Goal: Information Seeking & Learning: Learn about a topic

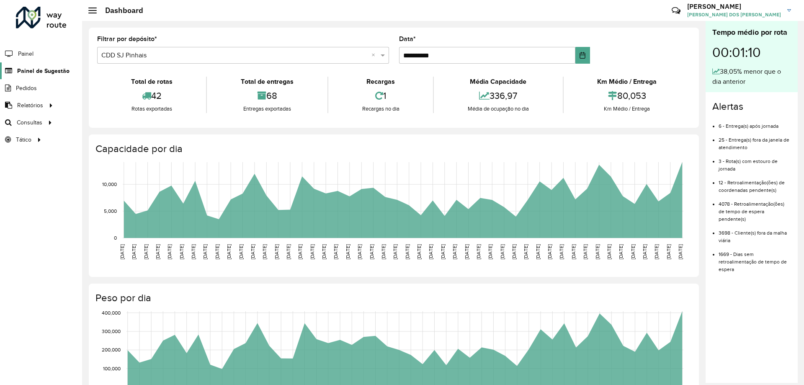
click at [21, 75] on span "Painel de Sugestão" at bounding box center [43, 71] width 52 height 9
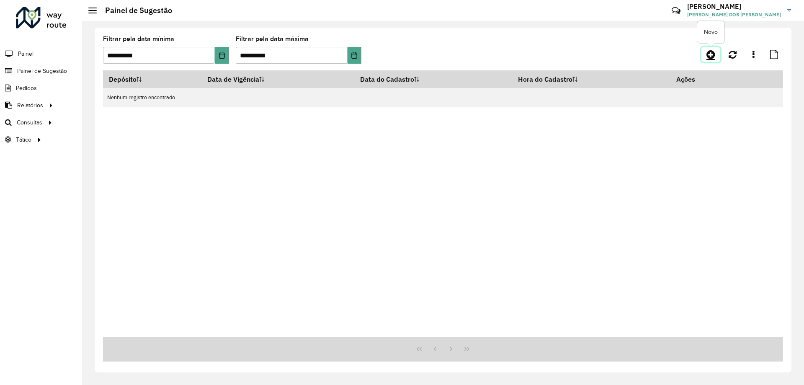
click at [711, 52] on icon at bounding box center [710, 54] width 9 height 10
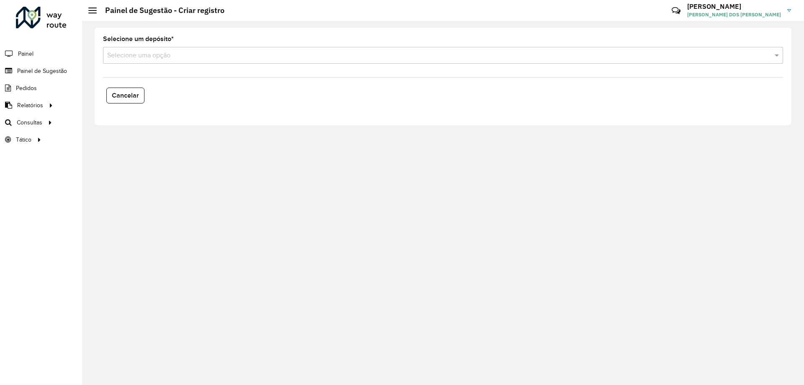
click at [214, 57] on input "text" at bounding box center [434, 56] width 655 height 10
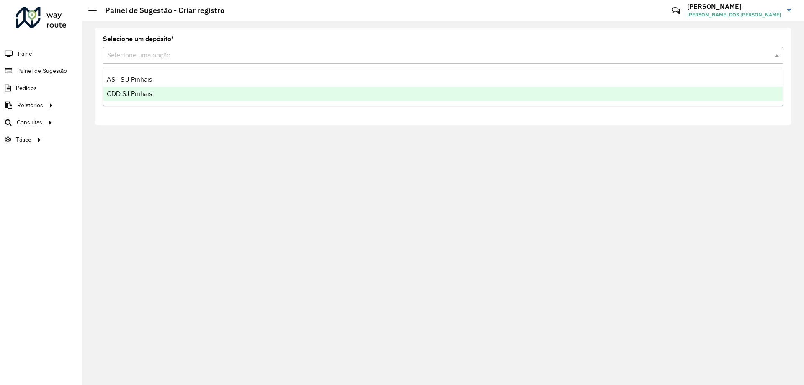
click at [154, 90] on div "CDD SJ Pinhais" at bounding box center [442, 94] width 679 height 14
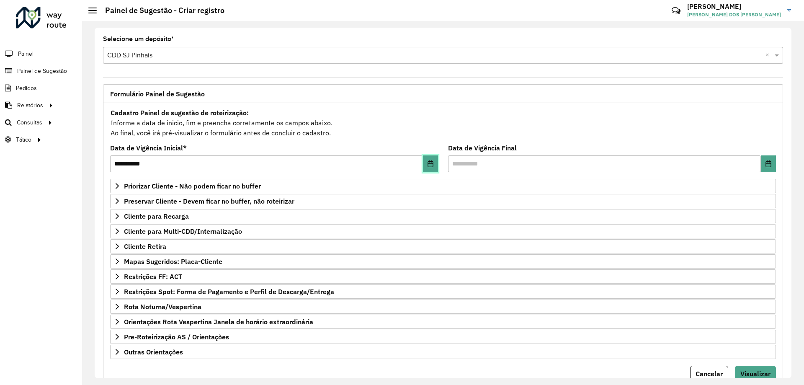
click at [430, 165] on icon "Choose Date" at bounding box center [430, 163] width 7 height 7
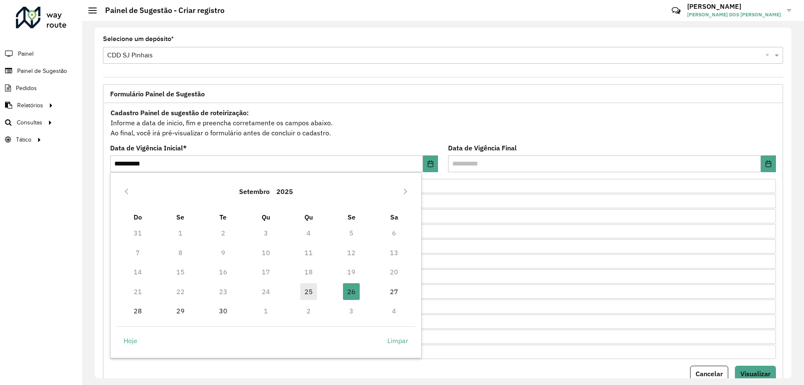
click at [310, 289] on span "25" at bounding box center [308, 291] width 17 height 17
type input "**********"
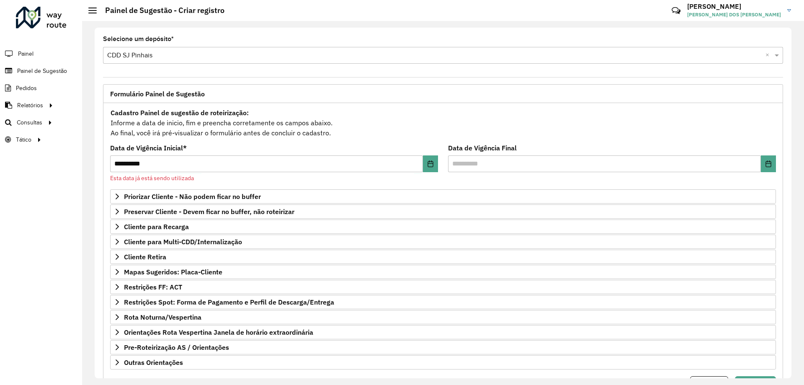
click at [459, 124] on div "Cadastro Painel de sugestão de roteirização: Informe a data de inicio, fim e pr…" at bounding box center [443, 122] width 666 height 31
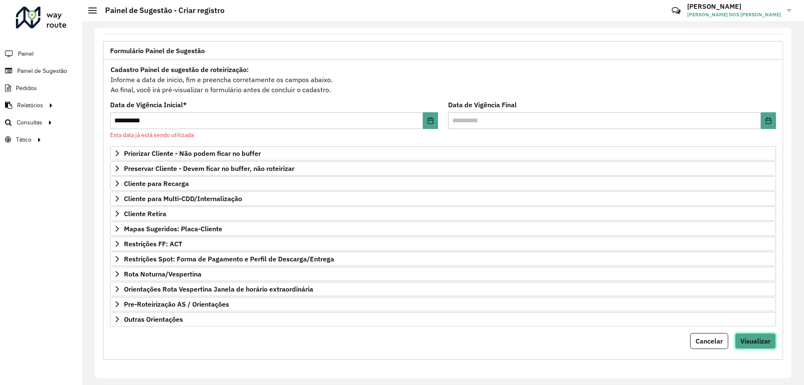
click at [752, 339] on span "Visualizar" at bounding box center [755, 341] width 30 height 8
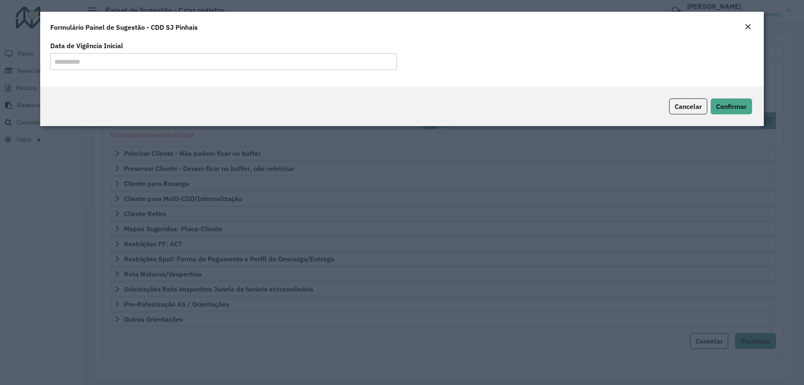
click at [317, 66] on input "**********" at bounding box center [223, 61] width 347 height 17
click at [677, 107] on span "Cancelar" at bounding box center [688, 106] width 27 height 8
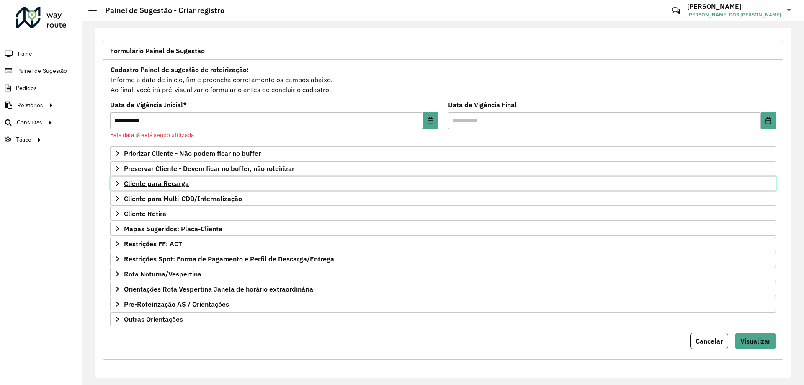
click at [121, 178] on link "Cliente para Recarga" at bounding box center [443, 183] width 666 height 14
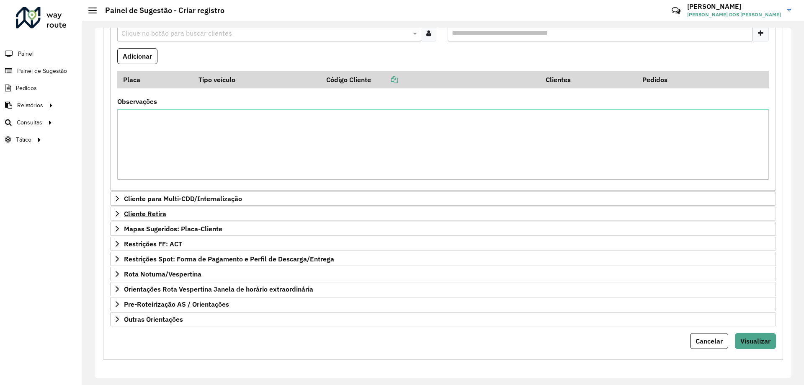
scroll to position [0, 0]
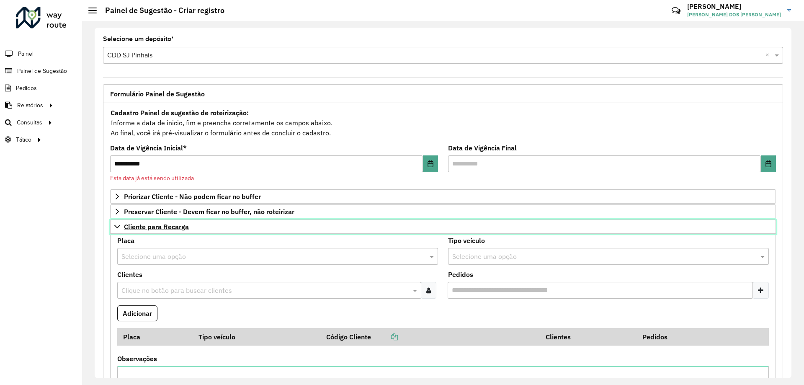
click at [118, 225] on icon at bounding box center [117, 226] width 7 height 7
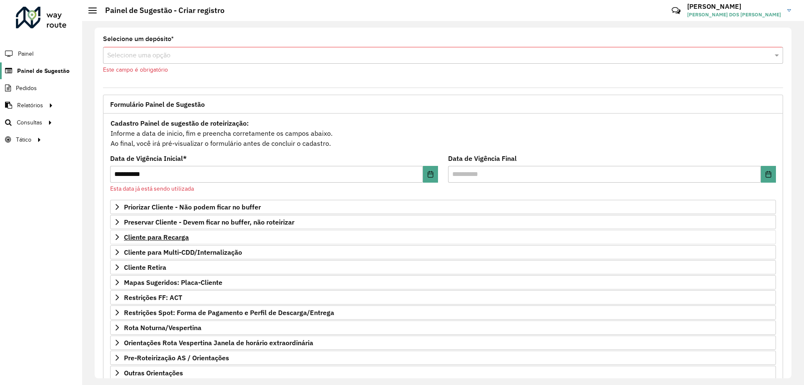
click at [28, 69] on span "Painel de Sugestão" at bounding box center [43, 71] width 52 height 9
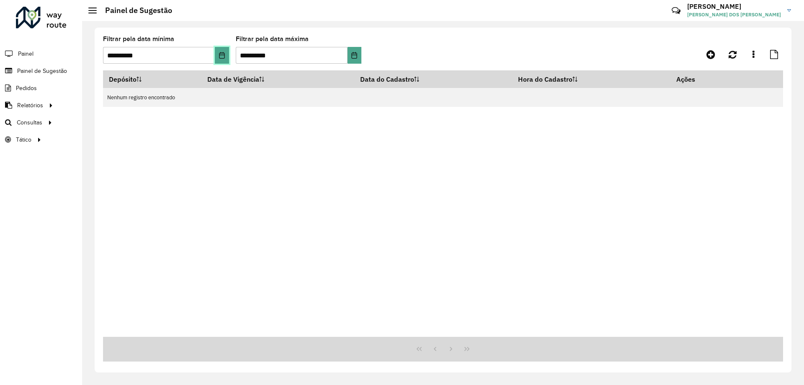
click at [222, 61] on button "Choose Date" at bounding box center [222, 55] width 14 height 17
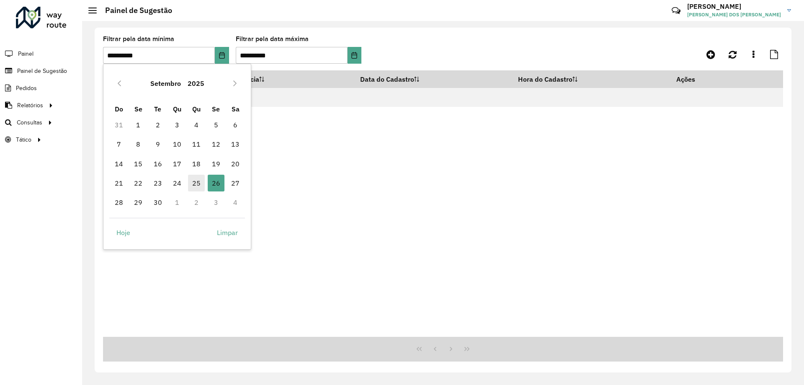
click at [194, 188] on span "25" at bounding box center [196, 183] width 17 height 17
type input "**********"
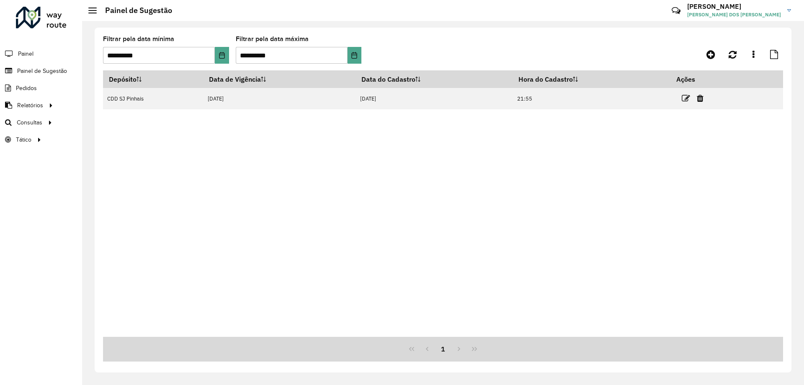
click at [357, 57] on hb-app "**********" at bounding box center [402, 192] width 804 height 385
click at [357, 57] on icon "Choose Date" at bounding box center [354, 55] width 5 height 7
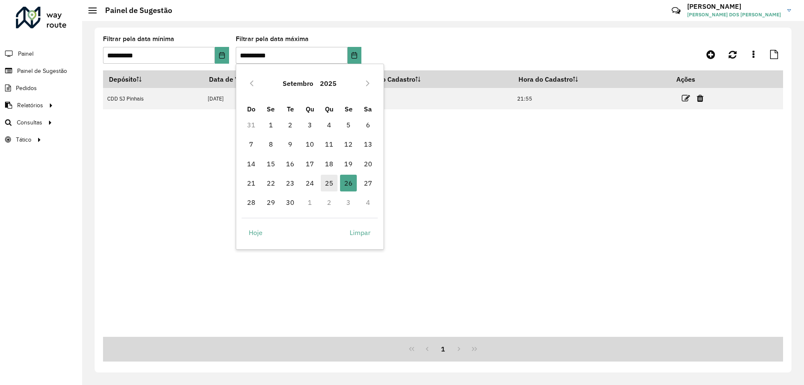
click at [331, 182] on span "25" at bounding box center [329, 183] width 17 height 17
type input "**********"
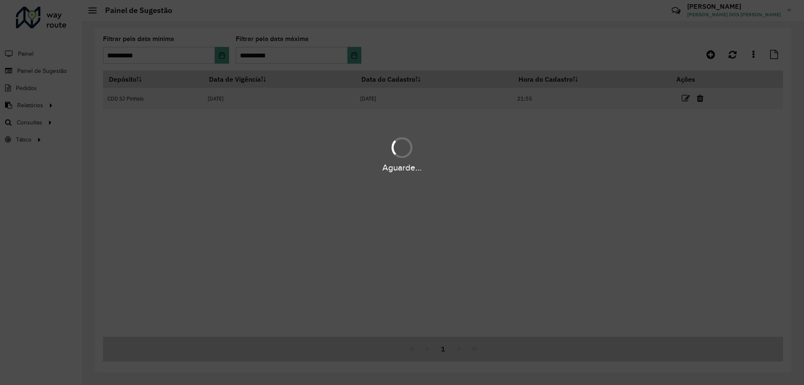
click at [567, 140] on div "Aguarde..." at bounding box center [402, 154] width 804 height 40
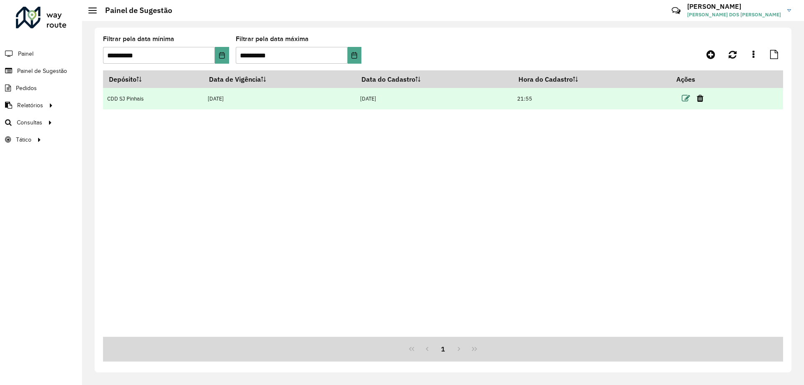
click at [689, 98] on icon at bounding box center [686, 98] width 8 height 8
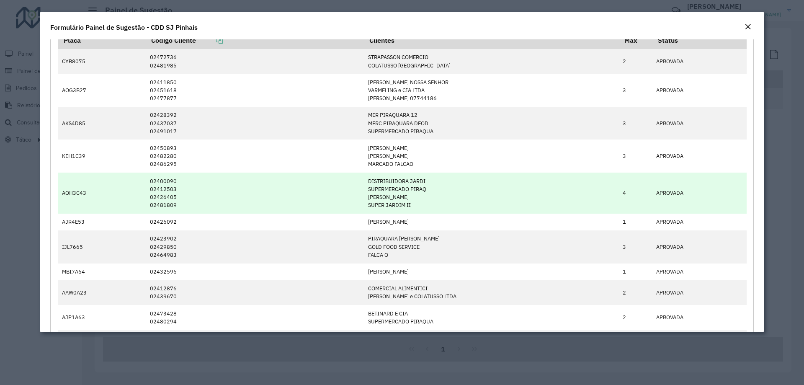
scroll to position [628, 0]
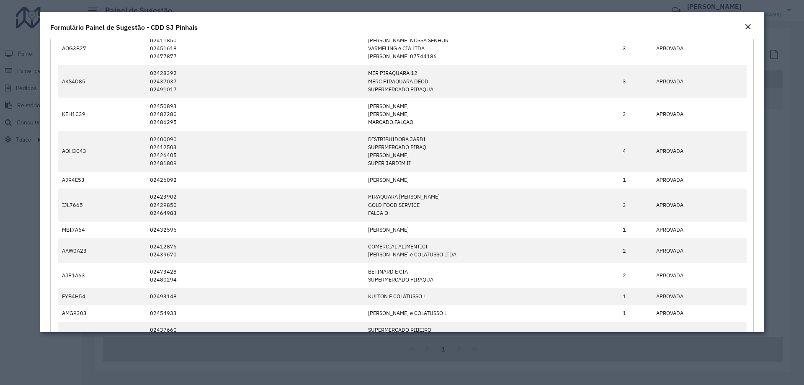
click at [27, 291] on modal-container "**********" at bounding box center [402, 192] width 804 height 385
click at [748, 24] on em "Close" at bounding box center [748, 26] width 7 height 7
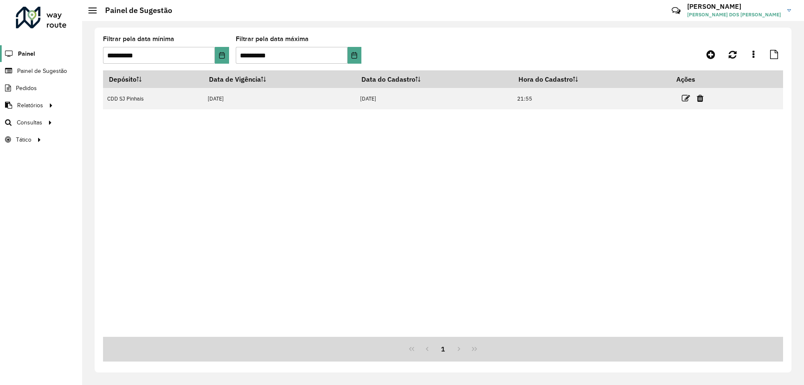
click at [25, 54] on span "Painel" at bounding box center [26, 53] width 17 height 9
click at [220, 57] on icon "Choose Date" at bounding box center [222, 55] width 7 height 7
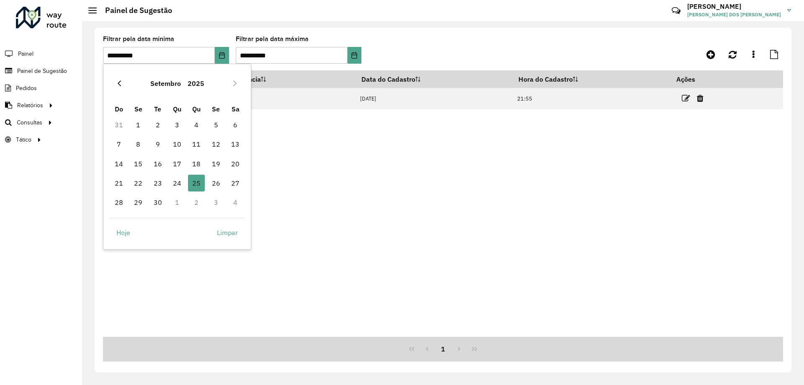
click at [116, 83] on icon "Previous Month" at bounding box center [119, 83] width 7 height 7
click at [121, 125] on span "1" at bounding box center [119, 124] width 17 height 17
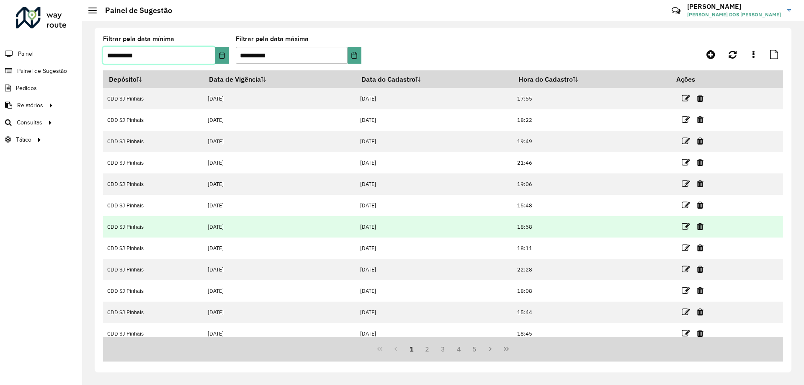
scroll to position [8, 0]
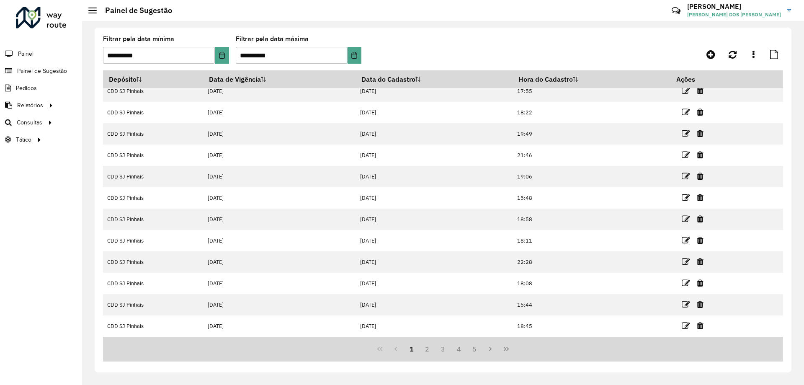
click at [470, 53] on formly-group "**********" at bounding box center [354, 53] width 503 height 34
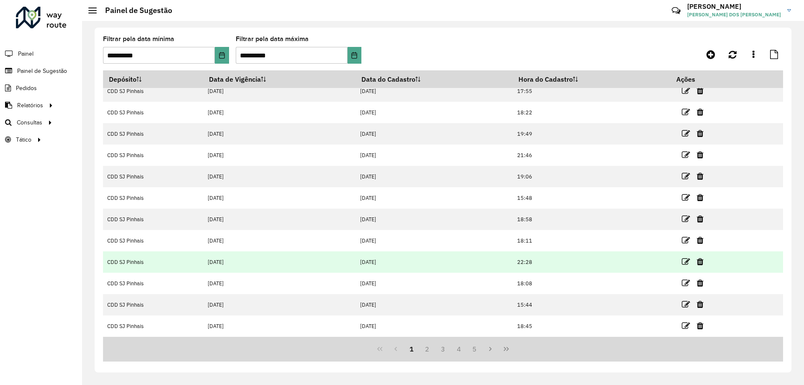
scroll to position [0, 0]
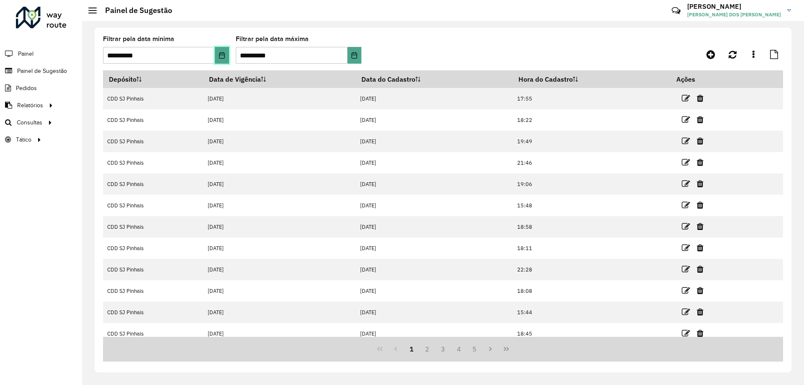
click at [219, 53] on icon "Choose Date" at bounding box center [222, 55] width 7 height 7
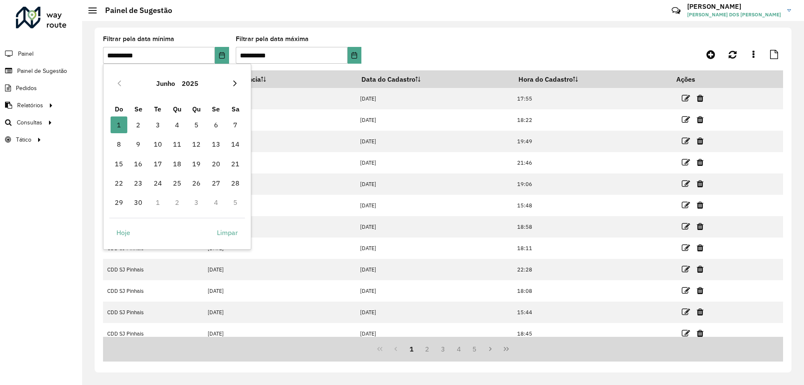
click at [235, 85] on icon "Next Month" at bounding box center [235, 83] width 7 height 7
click at [152, 129] on span "1" at bounding box center [157, 124] width 17 height 17
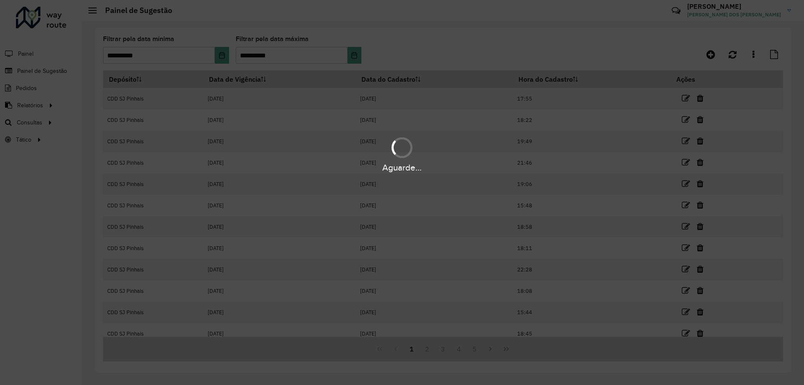
click at [468, 50] on div "Aguarde..." at bounding box center [402, 192] width 804 height 385
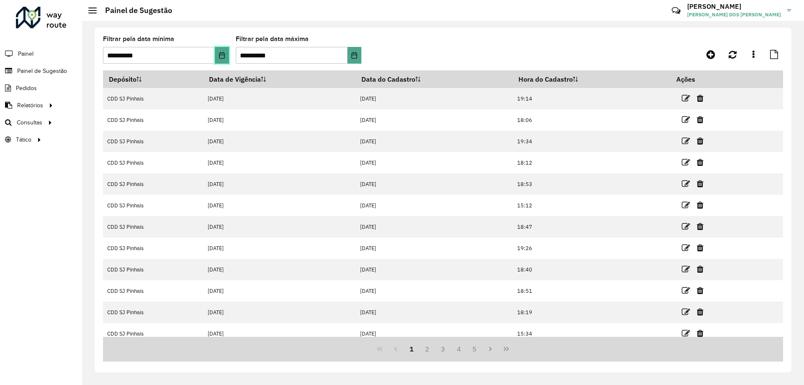
click at [223, 58] on icon "Choose Date" at bounding box center [221, 55] width 5 height 7
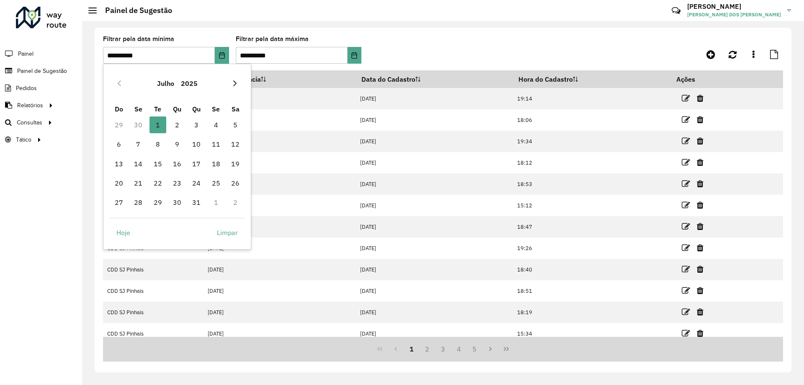
click at [239, 83] on button "Next Month" at bounding box center [234, 83] width 13 height 13
click at [216, 125] on span "1" at bounding box center [216, 124] width 17 height 17
type input "**********"
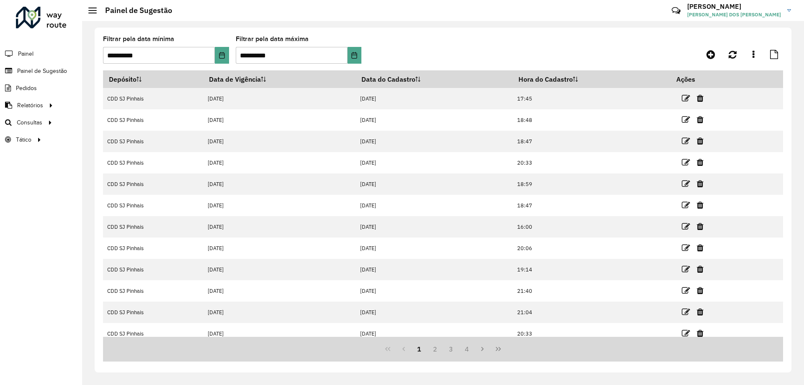
click at [446, 42] on formly-group "**********" at bounding box center [354, 53] width 503 height 34
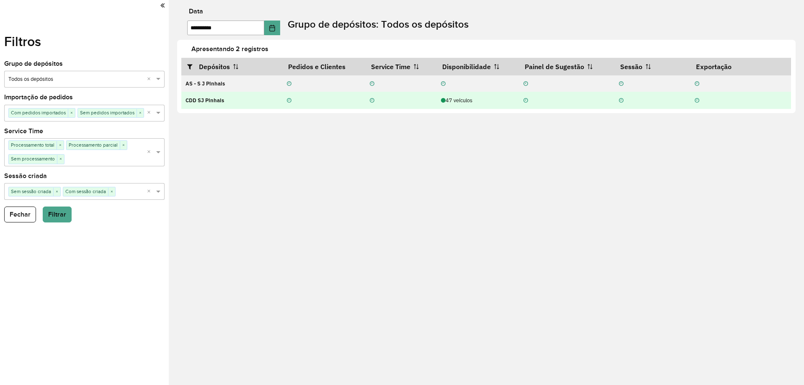
click at [660, 103] on div at bounding box center [652, 100] width 77 height 8
click at [210, 98] on strong "CDD SJ Pinhais" at bounding box center [204, 100] width 39 height 7
click at [452, 100] on div "47 veículos" at bounding box center [478, 100] width 74 height 8
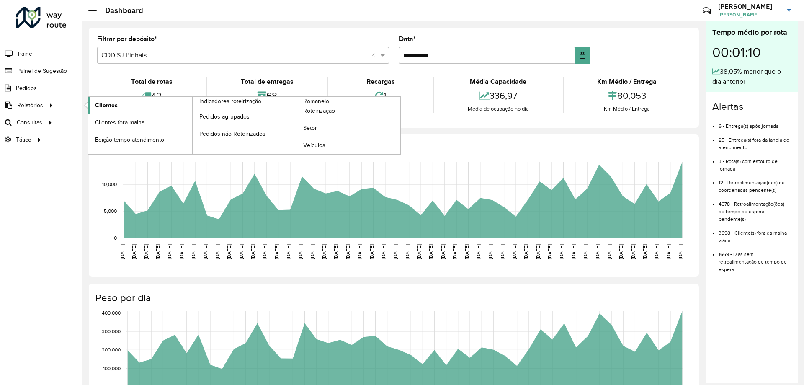
click at [113, 106] on span "Clientes" at bounding box center [106, 105] width 23 height 9
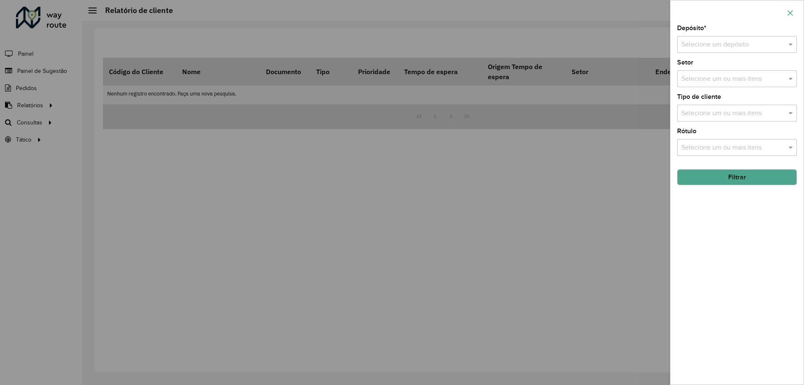
click at [789, 12] on icon "button" at bounding box center [790, 12] width 5 height 5
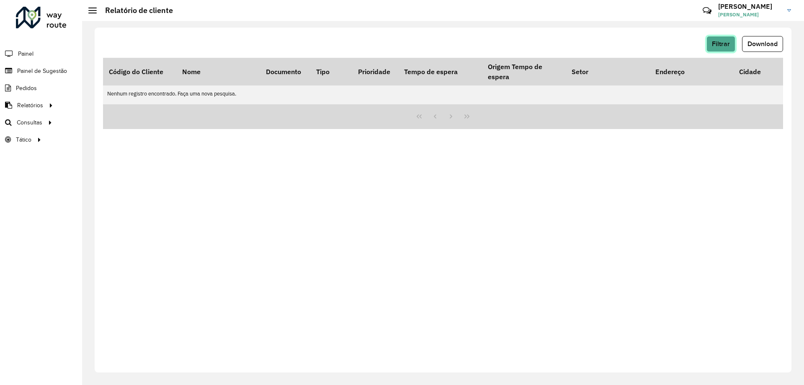
click at [721, 50] on button "Filtrar" at bounding box center [720, 44] width 29 height 16
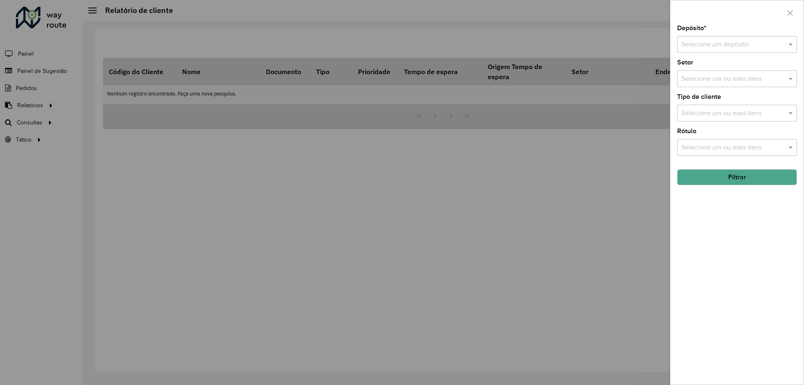
click at [710, 46] on input "text" at bounding box center [728, 45] width 95 height 10
click at [701, 84] on span "CDD SJ Pinhais" at bounding box center [703, 82] width 45 height 7
click at [737, 176] on button "Filtrar" at bounding box center [737, 177] width 120 height 16
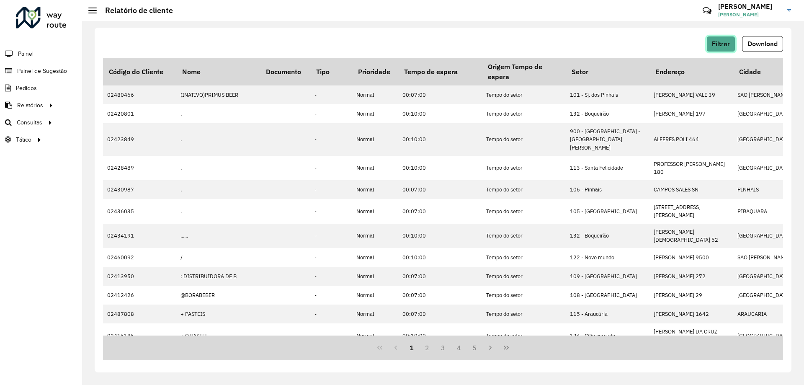
click at [718, 42] on span "Filtrar" at bounding box center [721, 43] width 18 height 7
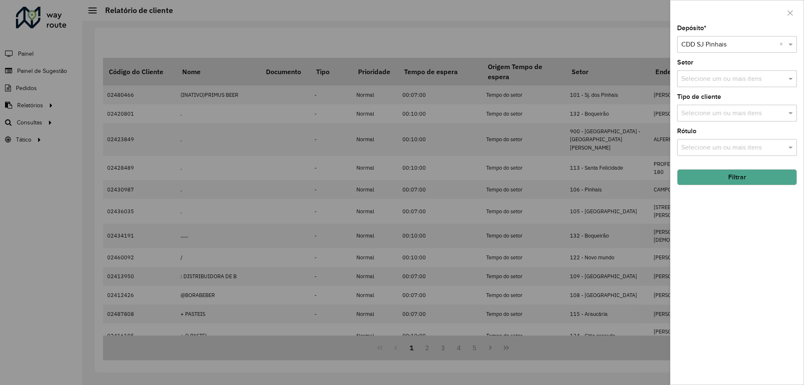
click at [733, 82] on input "text" at bounding box center [732, 79] width 107 height 10
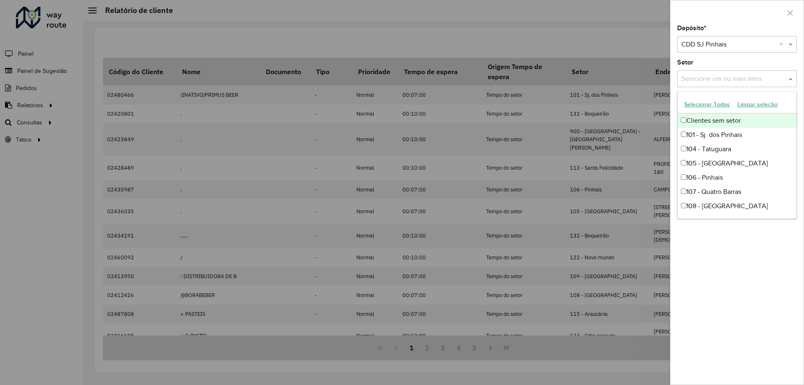
click at [733, 82] on input "text" at bounding box center [732, 79] width 107 height 10
click at [724, 57] on div "Depósito * Selecione um depósito × CDD SJ Pinhais × Setor Selecione um ou mais …" at bounding box center [736, 204] width 133 height 359
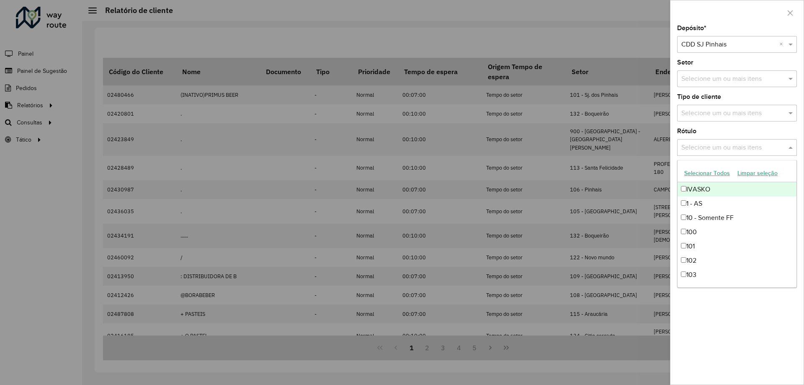
click at [725, 153] on div "Selecione um ou mais itens" at bounding box center [737, 147] width 120 height 17
click at [724, 129] on div "Rótulo Selecione um ou mais itens" at bounding box center [737, 142] width 120 height 28
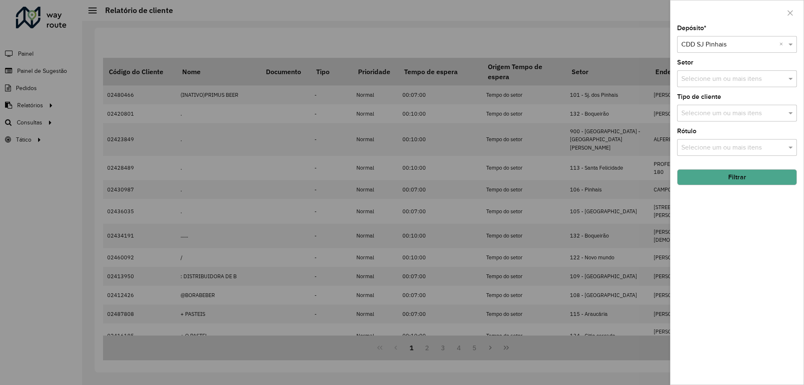
click at [738, 176] on button "Filtrar" at bounding box center [737, 177] width 120 height 16
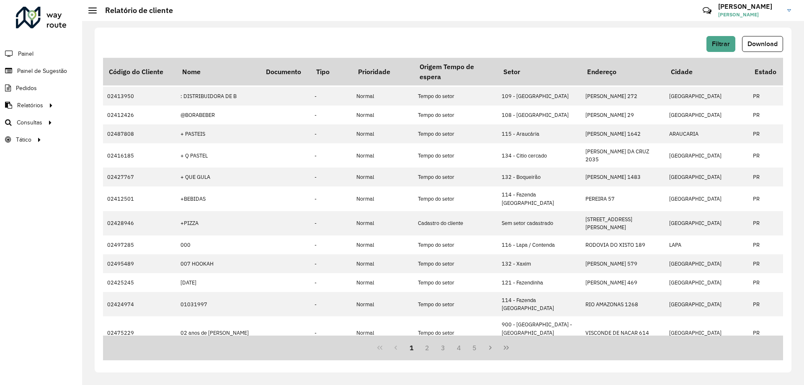
scroll to position [180, 0]
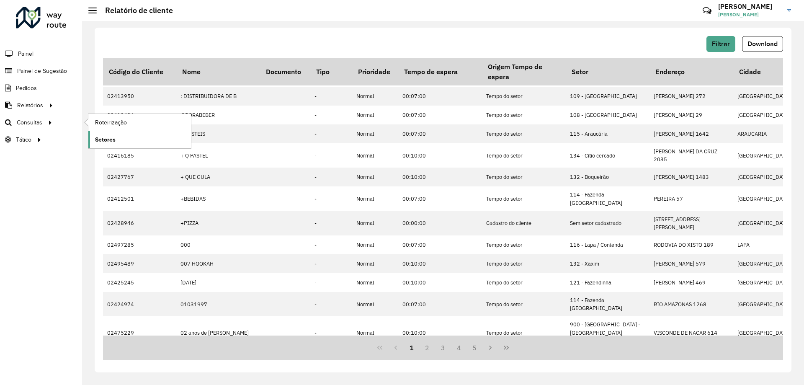
click at [114, 137] on span "Setores" at bounding box center [105, 139] width 21 height 9
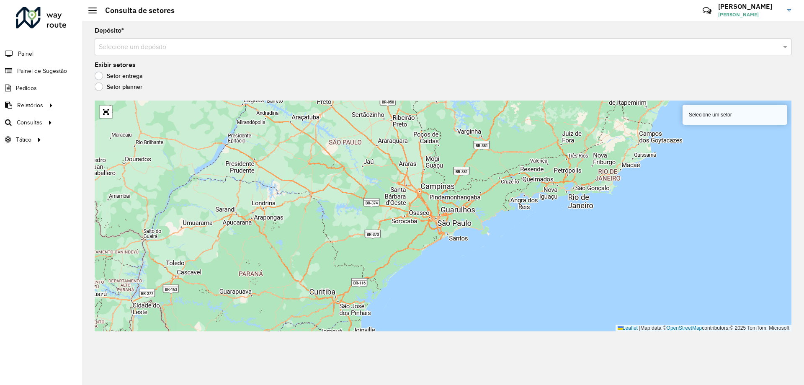
click at [100, 88] on label "Setor planner" at bounding box center [119, 86] width 48 height 8
click at [108, 86] on label "Setor planner" at bounding box center [119, 86] width 48 height 8
click at [96, 85] on label "Setor planner" at bounding box center [119, 86] width 48 height 8
click at [101, 77] on label "Setor entrega" at bounding box center [119, 76] width 48 height 8
click at [100, 89] on label "Setor planner" at bounding box center [119, 86] width 48 height 8
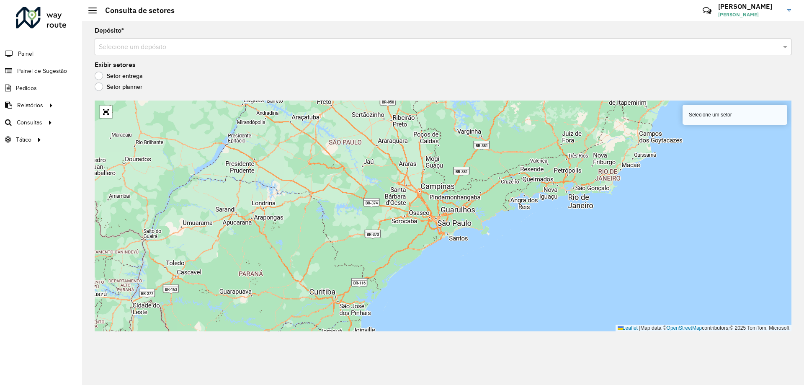
click at [145, 51] on input "text" at bounding box center [435, 47] width 672 height 10
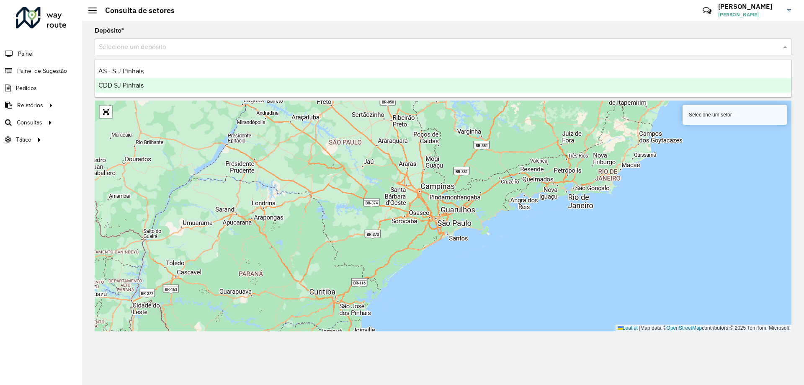
click at [150, 85] on div "CDD SJ Pinhais" at bounding box center [443, 85] width 696 height 14
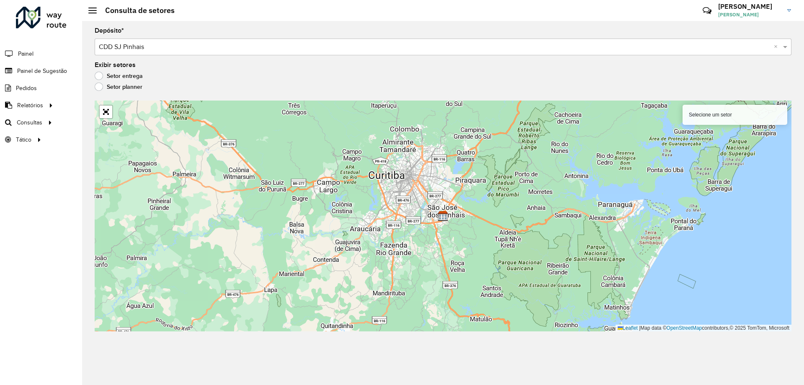
click at [106, 75] on label "Setor entrega" at bounding box center [119, 76] width 48 height 8
